Goal: Transaction & Acquisition: Download file/media

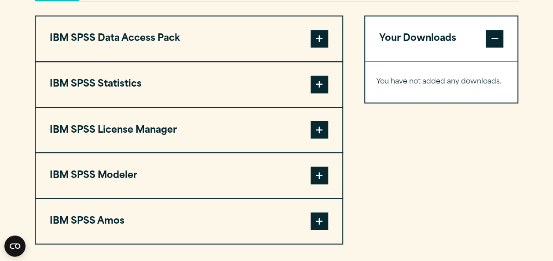
scroll to position [701, 0]
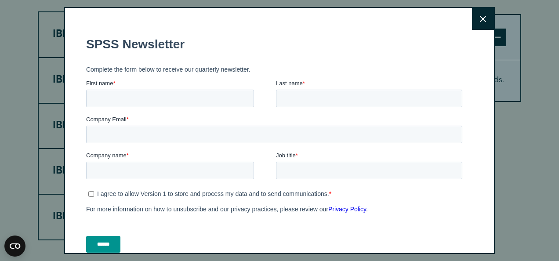
click at [478, 18] on button "Close" at bounding box center [483, 19] width 22 height 22
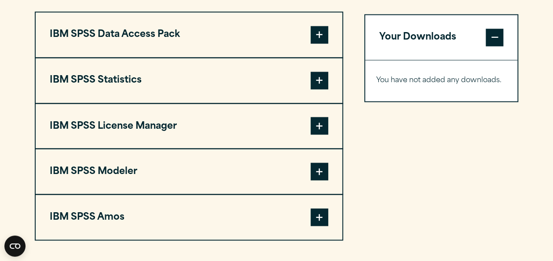
click at [322, 81] on span at bounding box center [319, 81] width 18 height 18
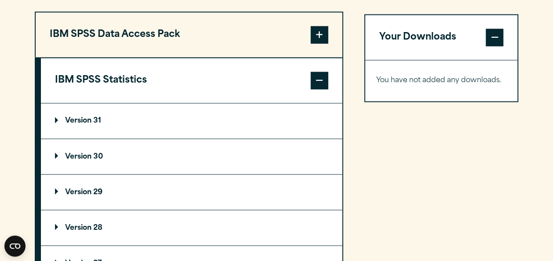
click at [322, 81] on span at bounding box center [319, 81] width 18 height 18
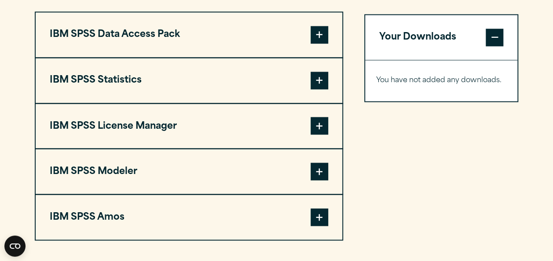
click at [318, 78] on span at bounding box center [319, 81] width 18 height 18
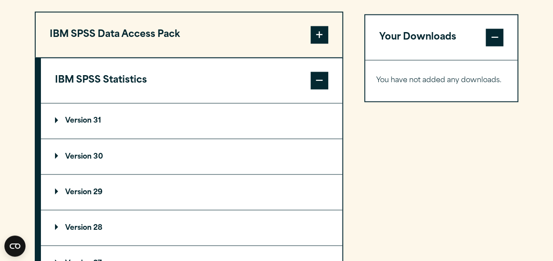
click at [80, 158] on p "Version 30" at bounding box center [79, 156] width 48 height 7
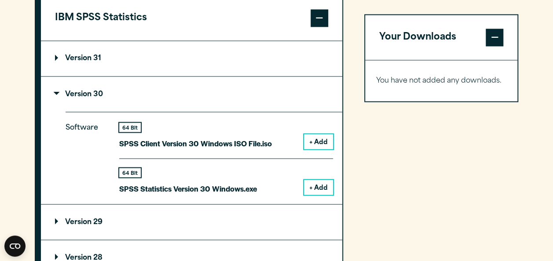
scroll to position [771, 0]
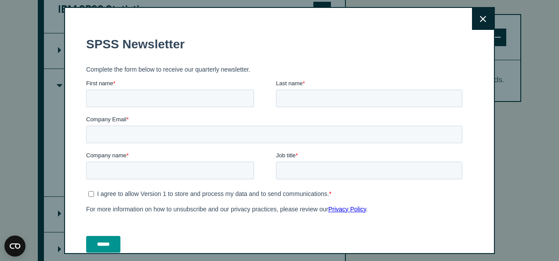
click at [480, 16] on icon at bounding box center [483, 19] width 6 height 7
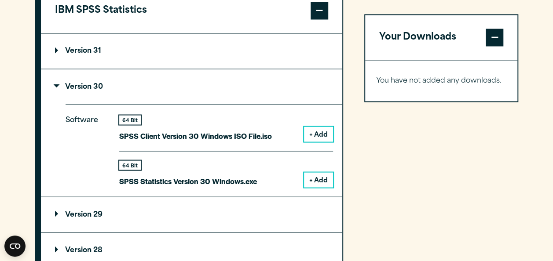
click at [320, 185] on button "+ Add" at bounding box center [318, 179] width 29 height 15
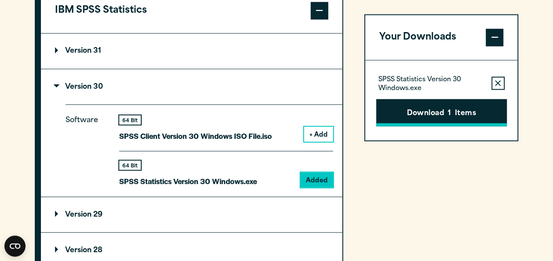
click at [462, 102] on button "Download 1 Items" at bounding box center [441, 112] width 131 height 27
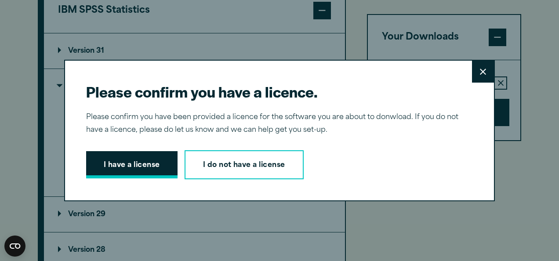
click at [149, 163] on button "I have a license" at bounding box center [131, 164] width 91 height 27
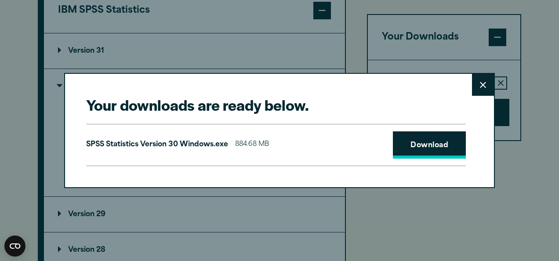
click at [453, 144] on link "Download" at bounding box center [429, 144] width 73 height 27
click at [487, 86] on button "Close" at bounding box center [483, 85] width 22 height 22
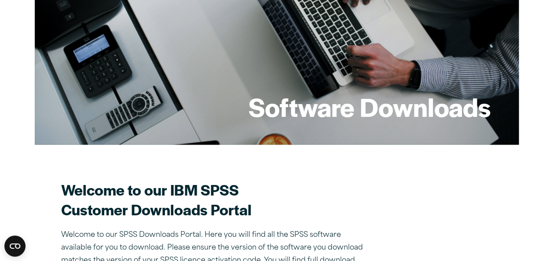
scroll to position [0, 0]
